Goal: Check status: Check status

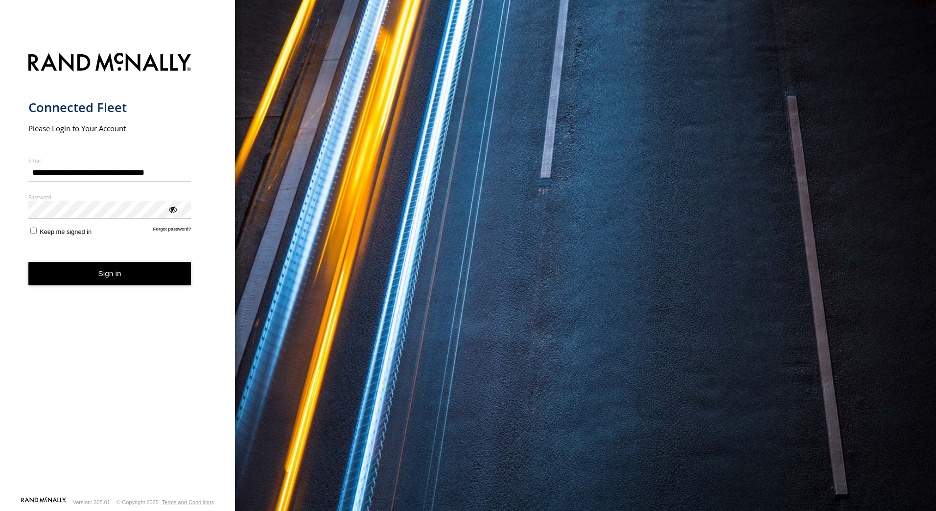
type input "**********"
click at [28, 262] on button "Sign in" at bounding box center [109, 274] width 163 height 24
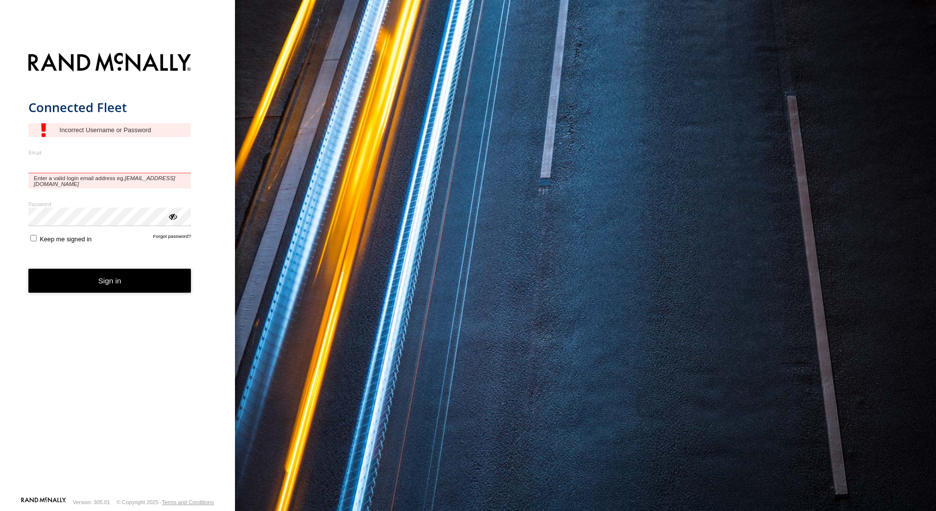
type input "**********"
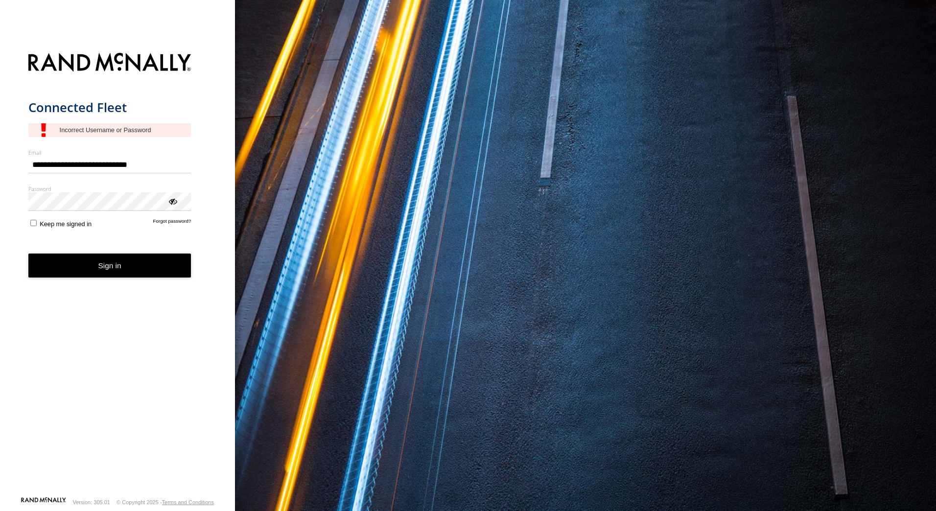
click at [133, 268] on button "Sign in" at bounding box center [109, 265] width 163 height 24
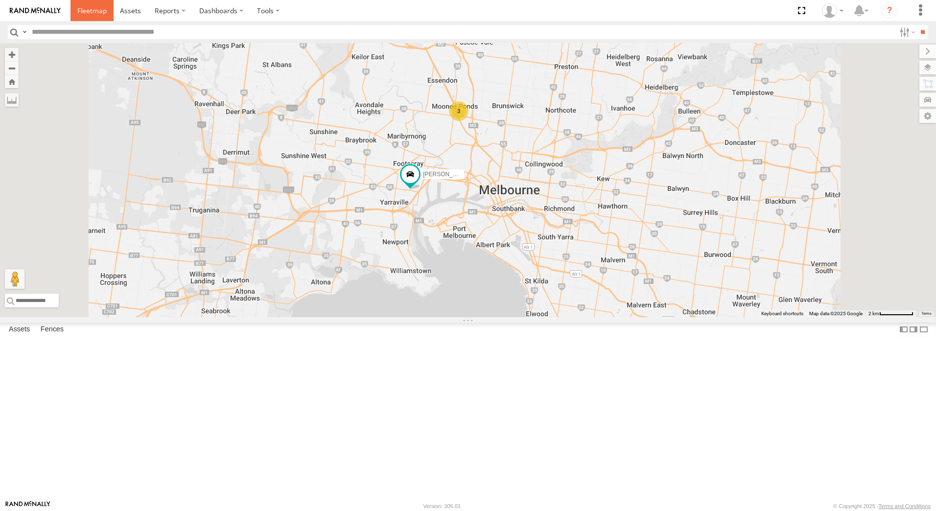
click at [83, 10] on span at bounding box center [91, 10] width 29 height 9
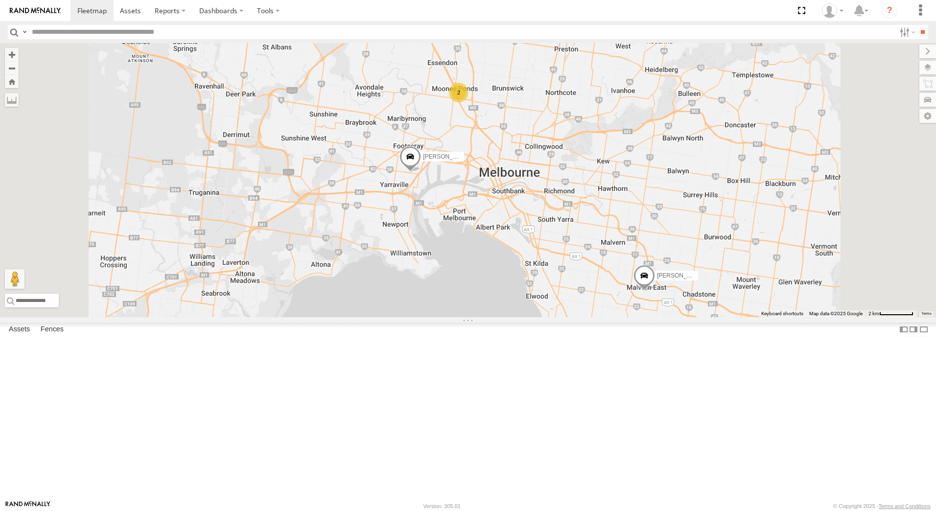
drag, startPoint x: 119, startPoint y: 219, endPoint x: 282, endPoint y: 226, distance: 163.1
click at [0, 0] on span at bounding box center [0, 0] width 0 height 0
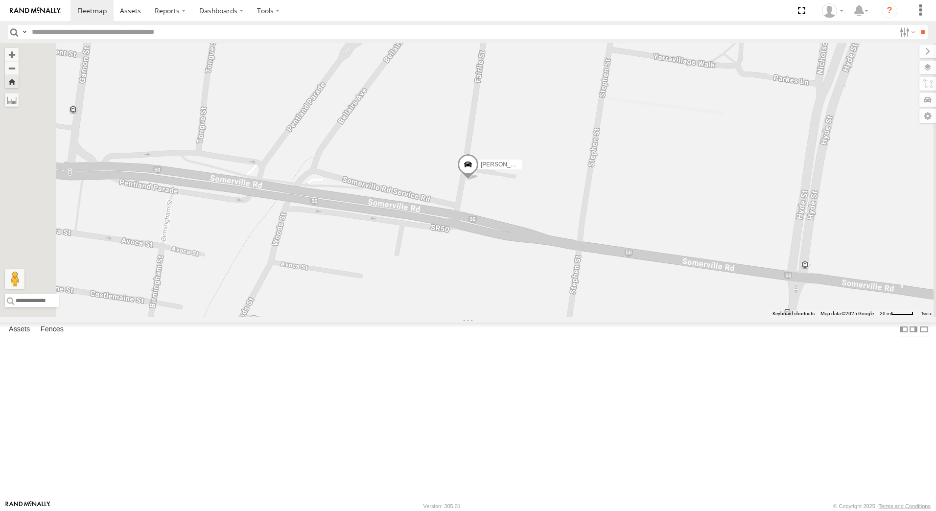
click at [479, 181] on span at bounding box center [468, 167] width 22 height 26
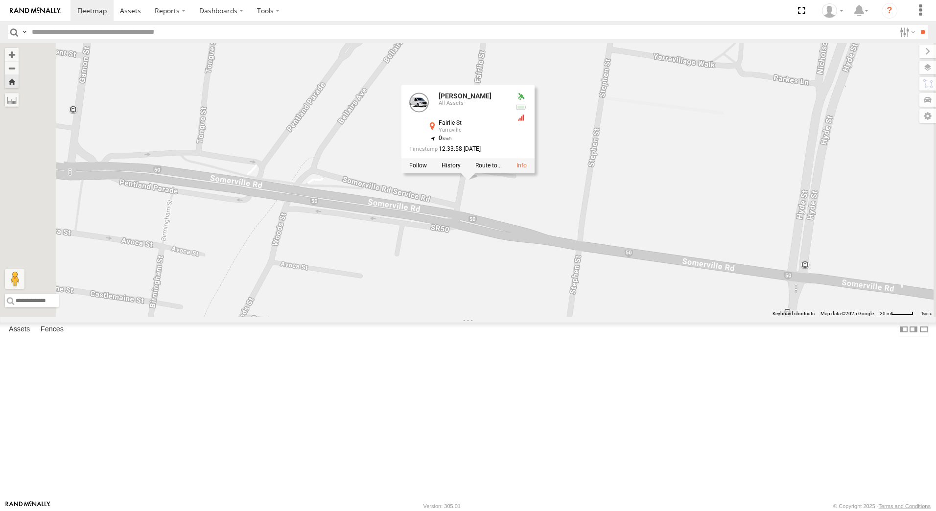
click at [740, 278] on div "Rob Serpell Rob Serpell All Assets Fairlie St Yarraville -37.81354 , 144.89358 …" at bounding box center [468, 180] width 936 height 274
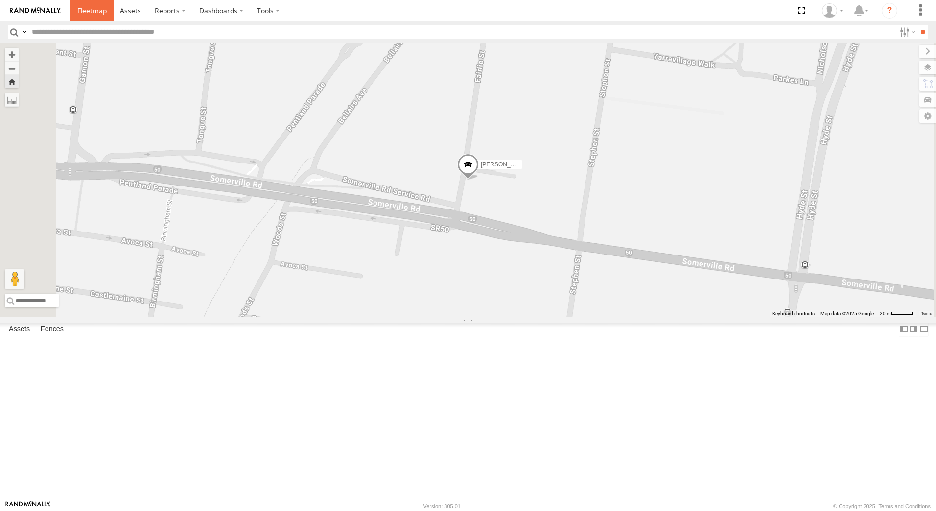
click at [96, 6] on span at bounding box center [91, 10] width 29 height 9
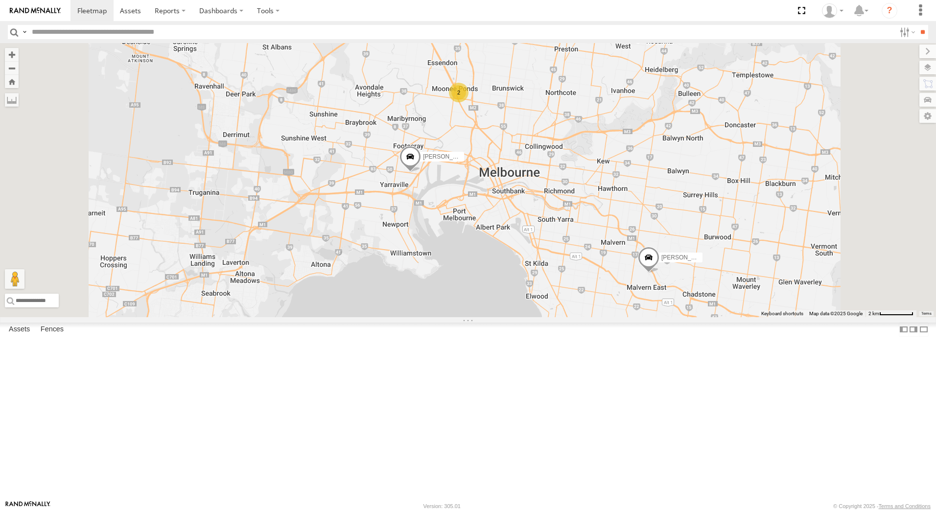
click at [421, 172] on span at bounding box center [410, 159] width 22 height 26
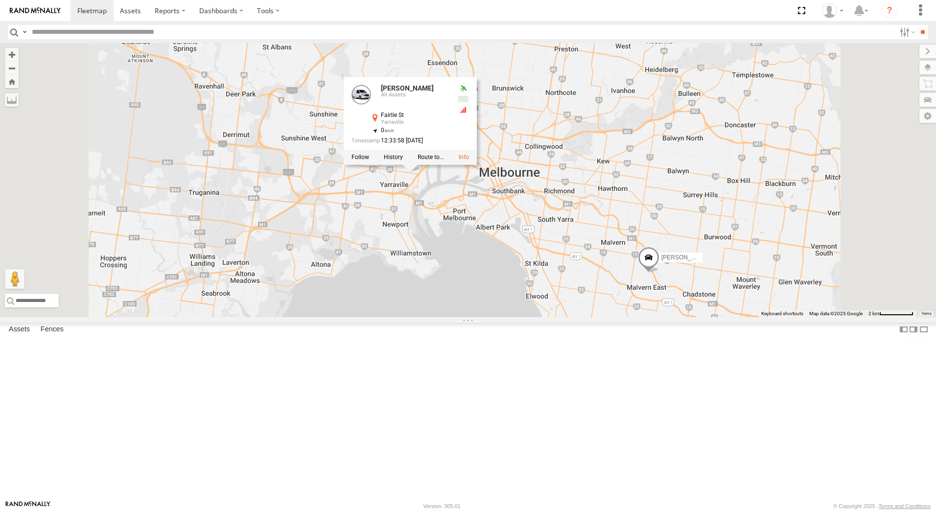
click at [771, 243] on div "Office Van Stefan Weeks David Bonaddio William Joyce Rob Serpell 2 Rob Serpell …" at bounding box center [468, 180] width 936 height 274
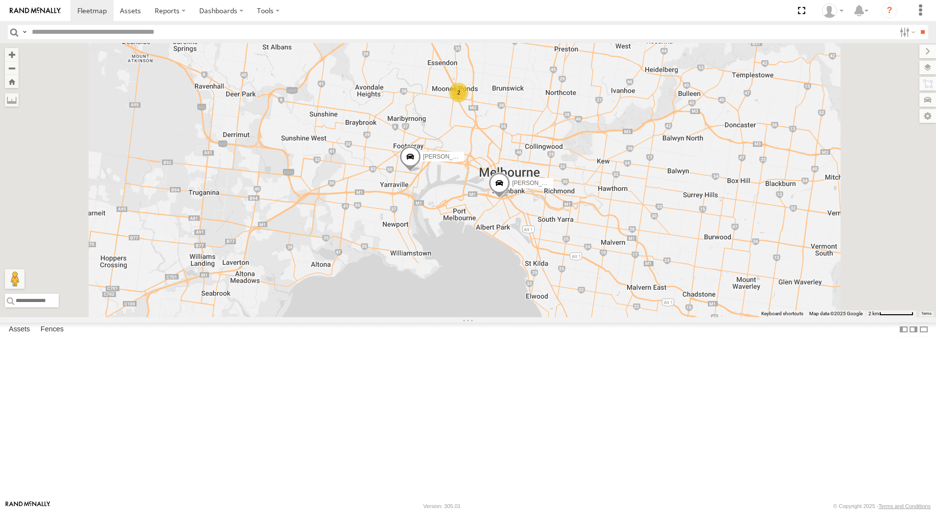
click at [421, 172] on span at bounding box center [410, 159] width 22 height 26
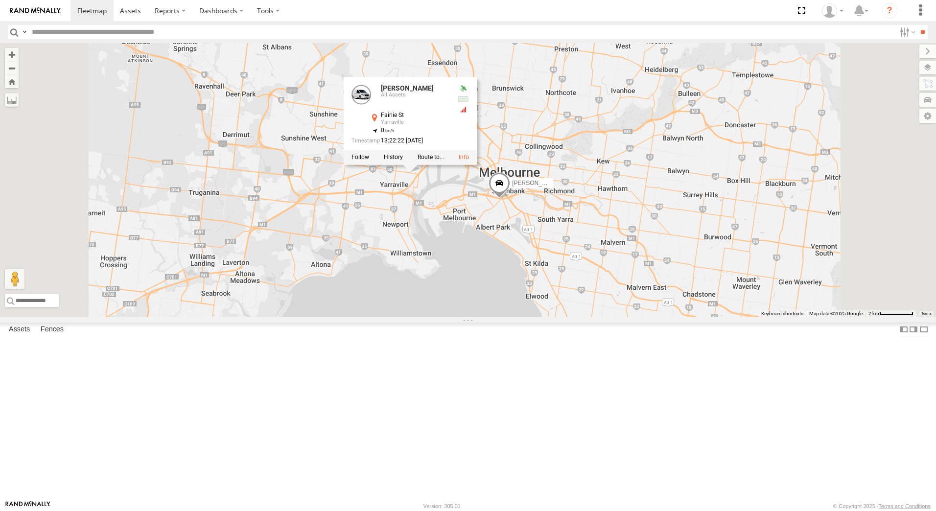
click at [783, 250] on div "Office Van Stefan Weeks David Bonaddio 2 William Joyce Rob Serpell Rob Serpell …" at bounding box center [468, 180] width 936 height 274
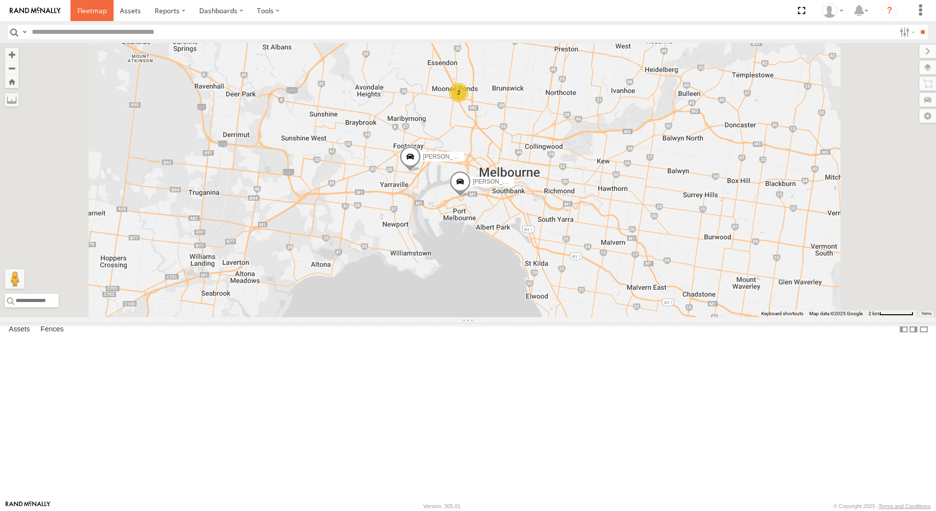
click at [91, 11] on span at bounding box center [91, 10] width 29 height 9
